Goal: Task Accomplishment & Management: Complete application form

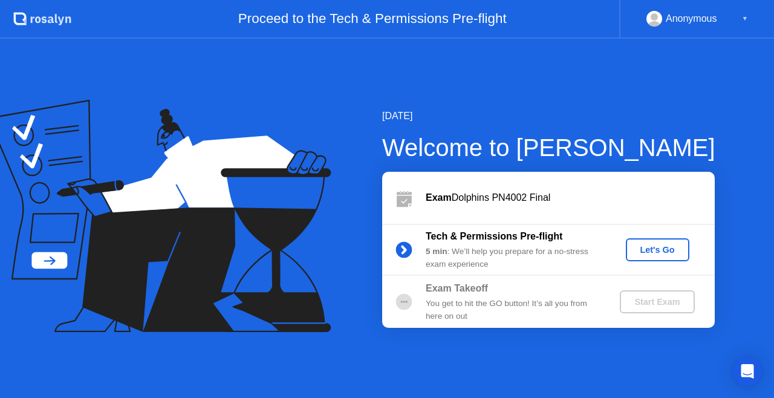
click at [306, 357] on div "[DATE] Welcome to [PERSON_NAME] Exam Dolphins PN4002 Final Tech & Permissions P…" at bounding box center [387, 218] width 774 height 359
